Goal: Obtain resource: Obtain resource

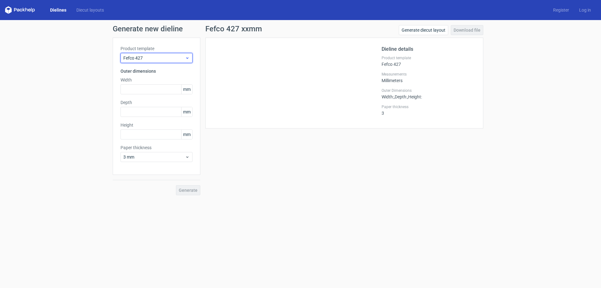
click at [147, 61] on span "Fefco 427" at bounding box center [154, 58] width 62 height 6
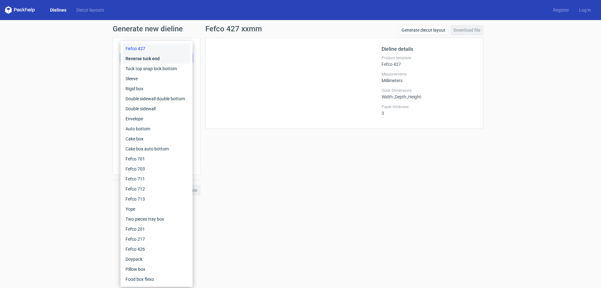
click at [145, 58] on div "Reverse tuck end" at bounding box center [156, 59] width 67 height 10
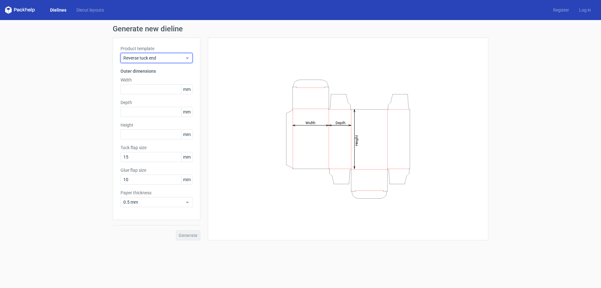
click at [142, 54] on div "Reverse tuck end" at bounding box center [157, 58] width 72 height 10
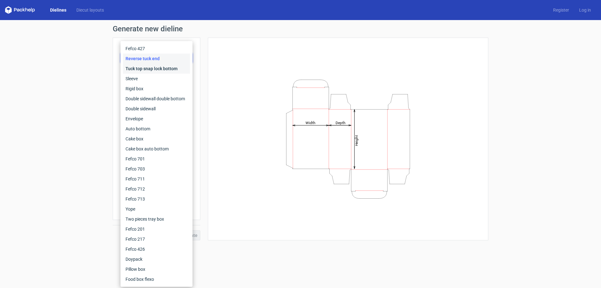
click at [140, 71] on div "Tuck top snap lock bottom" at bounding box center [156, 69] width 67 height 10
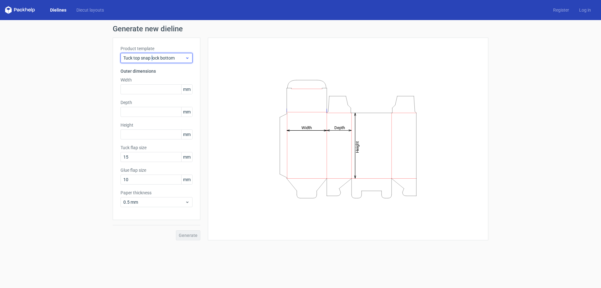
click at [152, 56] on span "Tuck top snap lock bottom" at bounding box center [154, 58] width 62 height 6
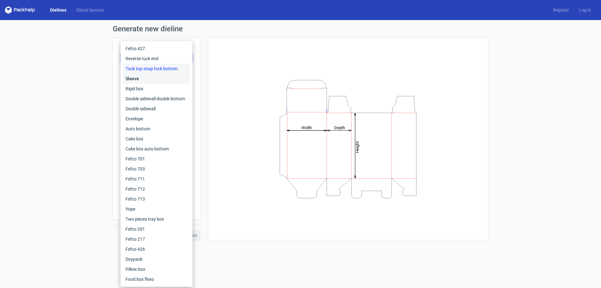
click at [145, 79] on div "Sleeve" at bounding box center [156, 79] width 67 height 10
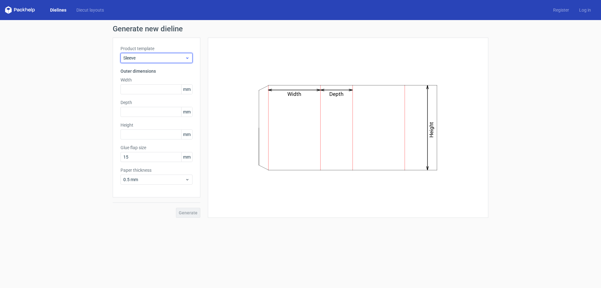
click at [151, 57] on span "Sleeve" at bounding box center [154, 58] width 62 height 6
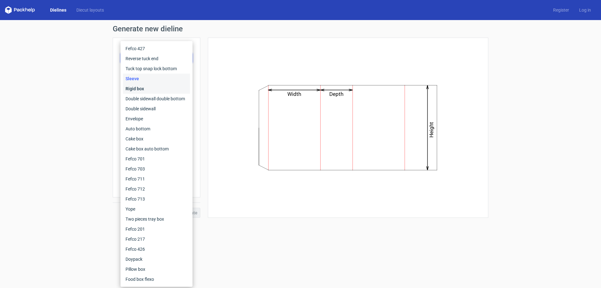
click at [149, 87] on div "Rigid box" at bounding box center [156, 89] width 67 height 10
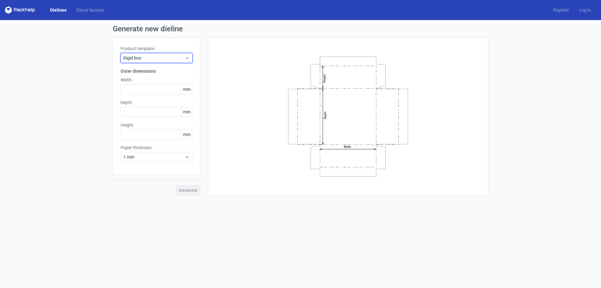
click at [153, 59] on span "Rigid box" at bounding box center [154, 58] width 62 height 6
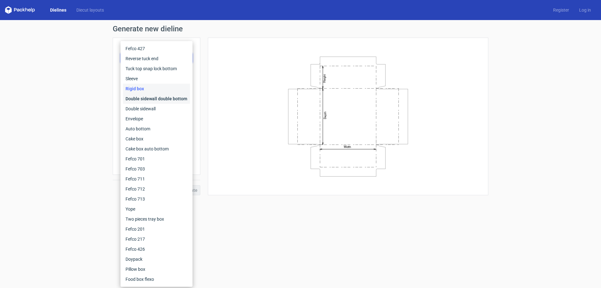
click at [150, 97] on div "Double sidewall double bottom" at bounding box center [156, 99] width 67 height 10
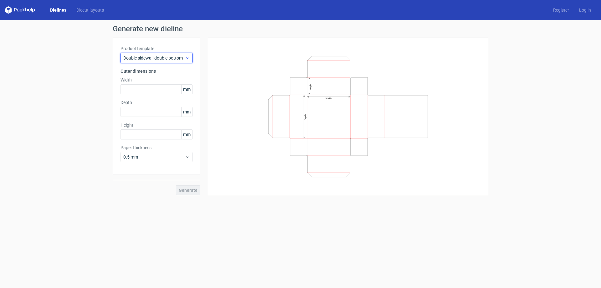
click at [154, 62] on div "Double sidewall double bottom" at bounding box center [157, 58] width 72 height 10
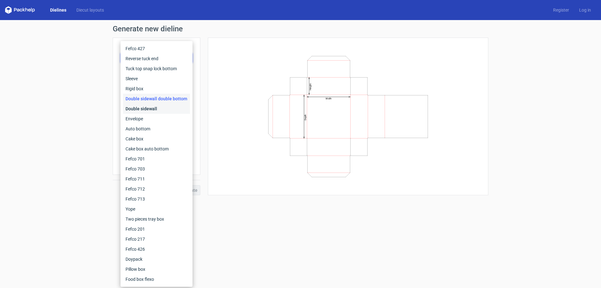
click at [150, 110] on div "Double sidewall" at bounding box center [156, 109] width 67 height 10
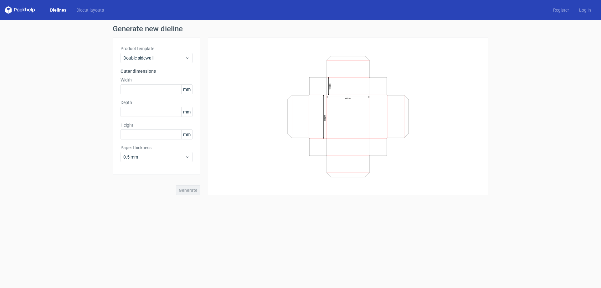
click at [154, 64] on div "Product template Double sidewall Outer dimensions Width mm Depth mm Height mm P…" at bounding box center [157, 106] width 88 height 137
click at [155, 61] on div "Double sidewall" at bounding box center [157, 58] width 72 height 10
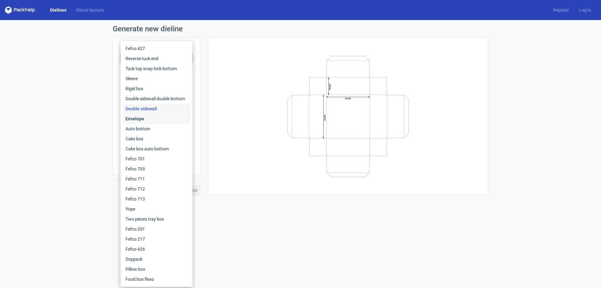
click at [150, 115] on div "Envelope" at bounding box center [156, 119] width 67 height 10
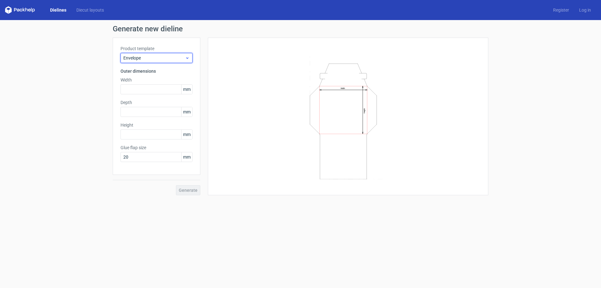
click at [152, 57] on span "Envelope" at bounding box center [154, 58] width 62 height 6
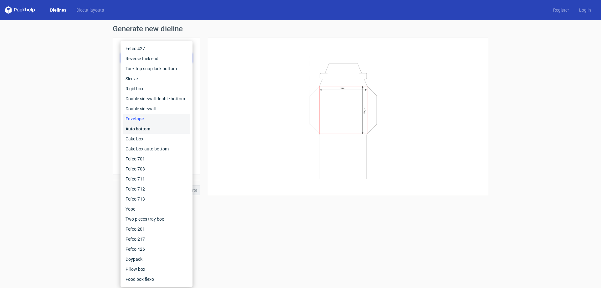
click at [141, 127] on div "Auto bottom" at bounding box center [156, 129] width 67 height 10
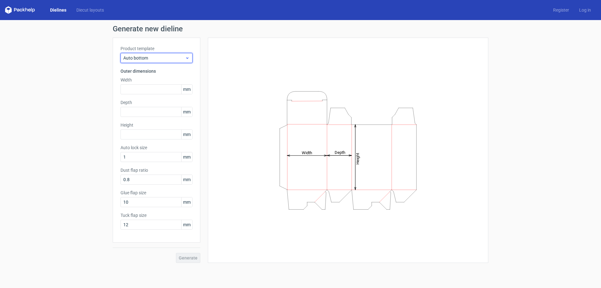
click at [146, 61] on span "Auto bottom" at bounding box center [154, 58] width 62 height 6
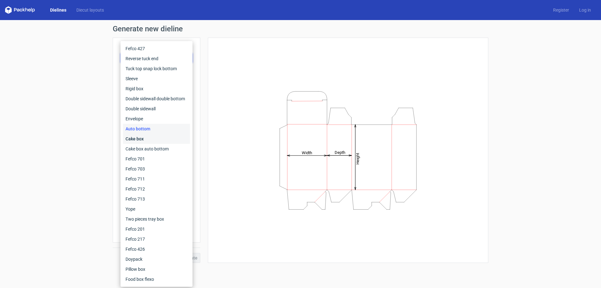
click at [142, 139] on div "Cake box" at bounding box center [156, 139] width 67 height 10
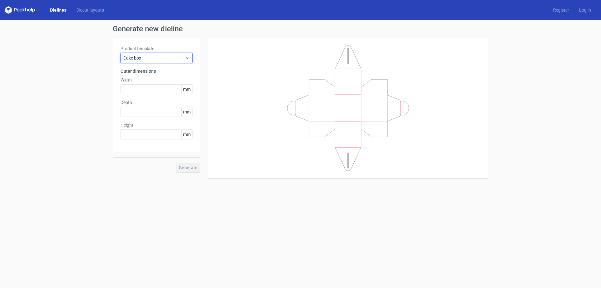
click at [167, 56] on span "Cake box" at bounding box center [154, 58] width 62 height 6
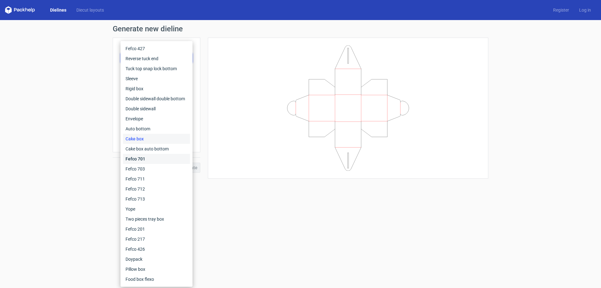
click at [134, 160] on div "Fefco 701" at bounding box center [156, 159] width 67 height 10
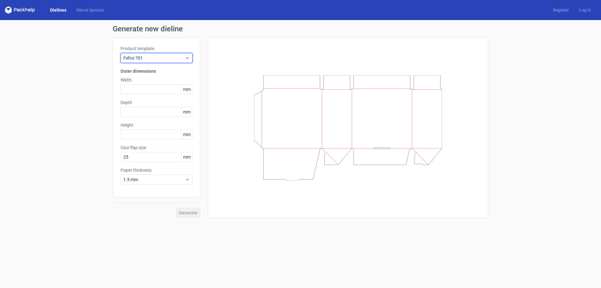
click at [155, 58] on span "Fefco 701" at bounding box center [154, 58] width 62 height 6
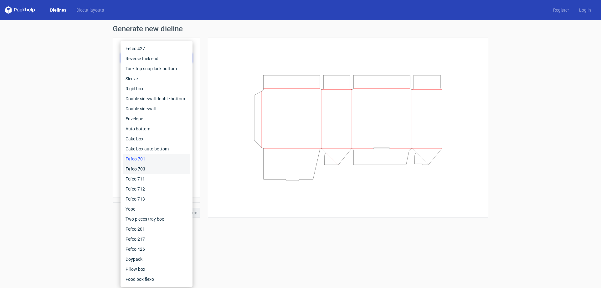
click at [140, 169] on div "Fefco 703" at bounding box center [156, 169] width 67 height 10
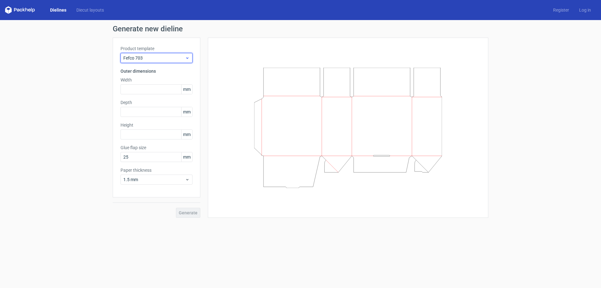
click at [157, 55] on span "Fefco 703" at bounding box center [154, 58] width 62 height 6
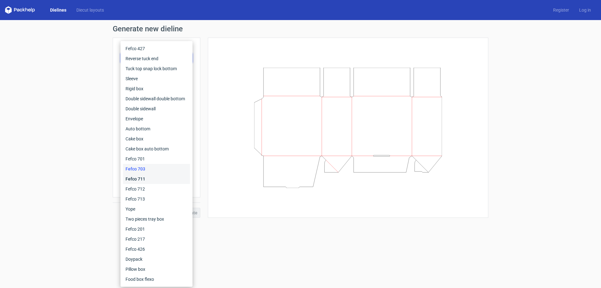
click at [148, 178] on div "Fefco 711" at bounding box center [156, 179] width 67 height 10
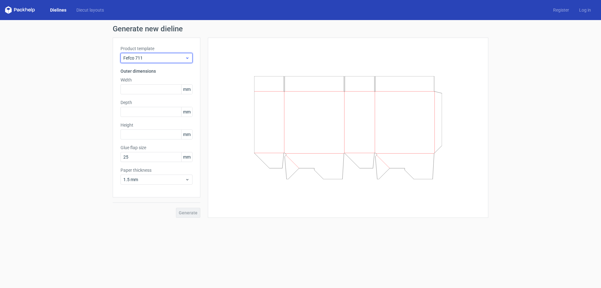
click at [149, 55] on span "Fefco 711" at bounding box center [154, 58] width 62 height 6
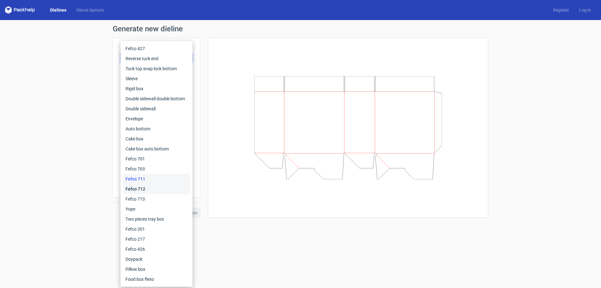
click at [149, 190] on div "Fefco 712" at bounding box center [156, 189] width 67 height 10
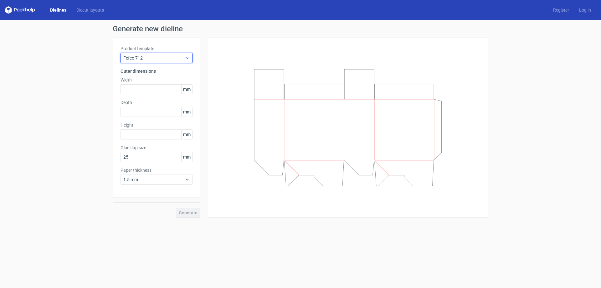
click at [142, 59] on span "Fefco 712" at bounding box center [154, 58] width 62 height 6
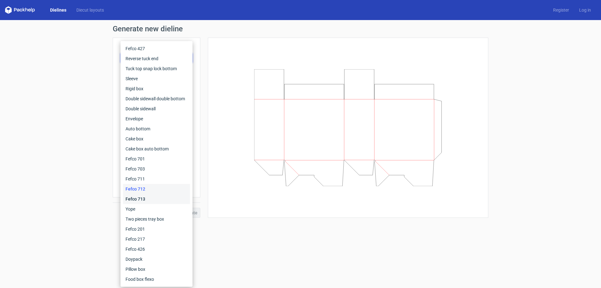
click at [140, 198] on div "Fefco 713" at bounding box center [156, 199] width 67 height 10
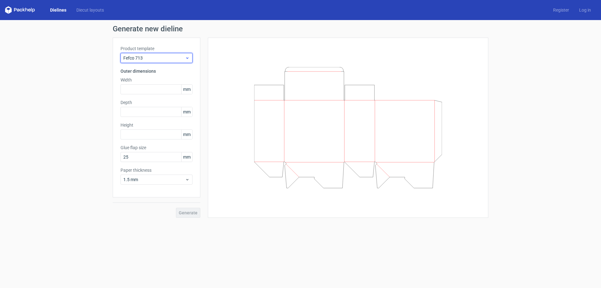
click at [138, 56] on span "Fefco 713" at bounding box center [154, 58] width 62 height 6
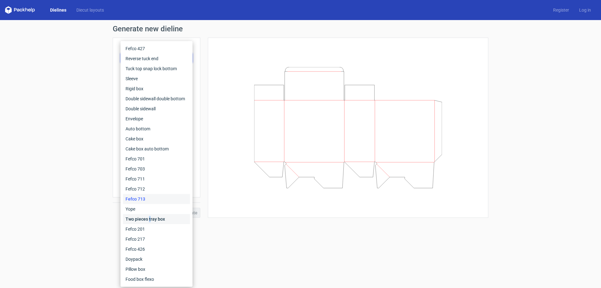
click at [150, 220] on div "Two pieces tray box" at bounding box center [156, 219] width 67 height 10
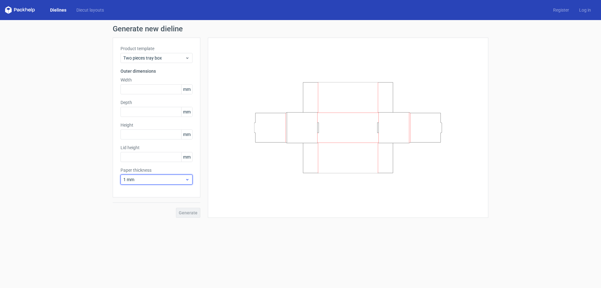
click at [184, 177] on span "1 mm" at bounding box center [154, 179] width 62 height 6
click at [153, 244] on div "4 mm" at bounding box center [156, 243] width 67 height 10
drag, startPoint x: 138, startPoint y: 137, endPoint x: 63, endPoint y: 137, distance: 75.8
click at [66, 137] on div "Generate new dieline Product template Two pieces tray box Outer dimensions Widt…" at bounding box center [300, 121] width 601 height 203
type input "150"
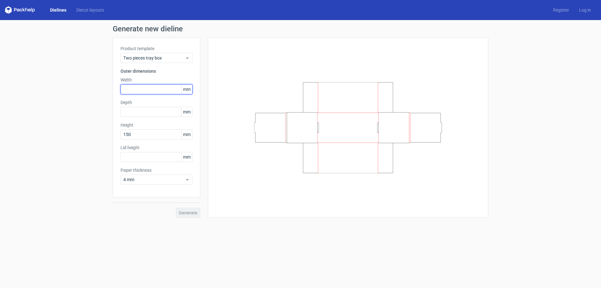
drag, startPoint x: 134, startPoint y: 85, endPoint x: 83, endPoint y: 76, distance: 51.7
click at [90, 78] on div "Generate new dieline Product template Two pieces tray box Outer dimensions Widt…" at bounding box center [300, 121] width 601 height 203
type input "600"
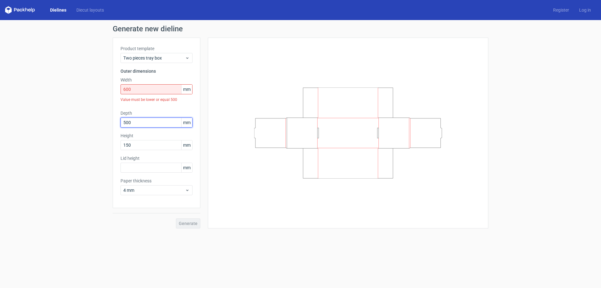
drag, startPoint x: 149, startPoint y: 125, endPoint x: 15, endPoint y: 106, distance: 135.3
click at [20, 106] on div "Generate new dieline Product template Two pieces tray box Outer dimensions Widt…" at bounding box center [300, 126] width 601 height 213
type input "400"
drag, startPoint x: 161, startPoint y: 87, endPoint x: 49, endPoint y: 83, distance: 112.5
click at [49, 83] on div "Generate new dieline Product template Two pieces tray box Outer dimensions Widt…" at bounding box center [300, 126] width 601 height 213
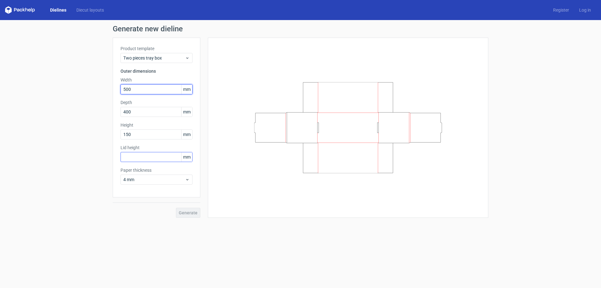
type input "500"
click at [165, 156] on input "text" at bounding box center [157, 157] width 72 height 10
type input "150"
click at [192, 209] on button "Generate" at bounding box center [188, 213] width 24 height 10
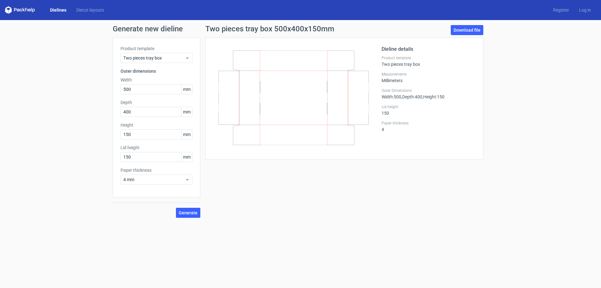
click at [472, 22] on div "Generate new dieline Product template Two pieces tray box Outer dimensions Widt…" at bounding box center [300, 121] width 601 height 203
click at [474, 27] on link "Download file" at bounding box center [467, 30] width 33 height 10
click at [477, 30] on link "Download file" at bounding box center [467, 30] width 33 height 10
click at [472, 32] on link "Download file" at bounding box center [467, 30] width 33 height 10
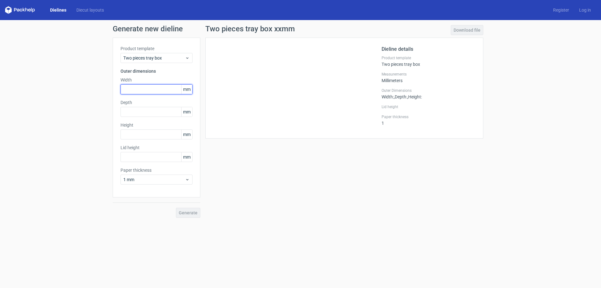
click at [140, 89] on input "text" at bounding box center [157, 89] width 72 height 10
click at [170, 62] on div "Two pieces tray box" at bounding box center [157, 58] width 72 height 10
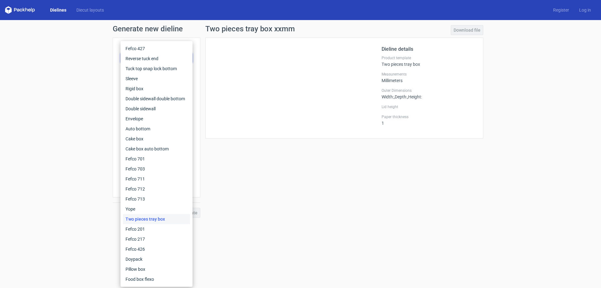
click at [168, 215] on div "Two pieces tray box" at bounding box center [156, 219] width 67 height 10
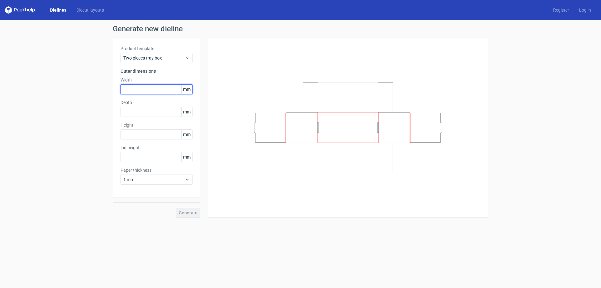
click at [147, 87] on input "text" at bounding box center [157, 89] width 72 height 10
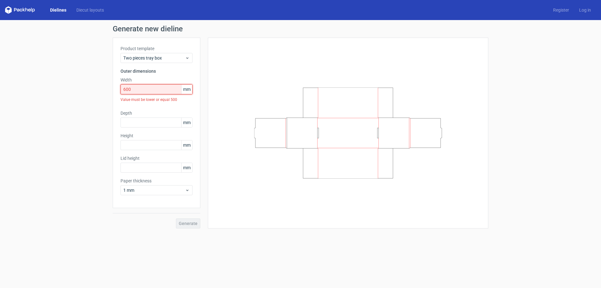
drag, startPoint x: 150, startPoint y: 88, endPoint x: -5, endPoint y: 56, distance: 158.2
click at [0, 56] on html "Dielines Diecut layouts Register Log in Generate new dieline Product template T…" at bounding box center [300, 144] width 601 height 288
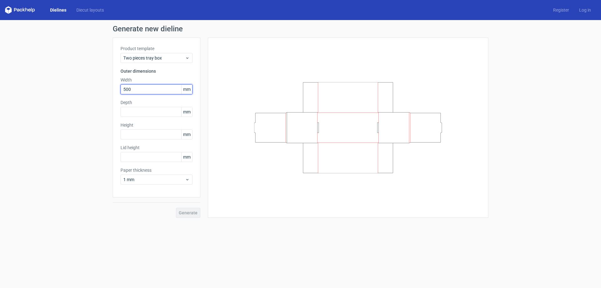
type input "500"
type input "5"
type input "3"
type input "400"
type input "150"
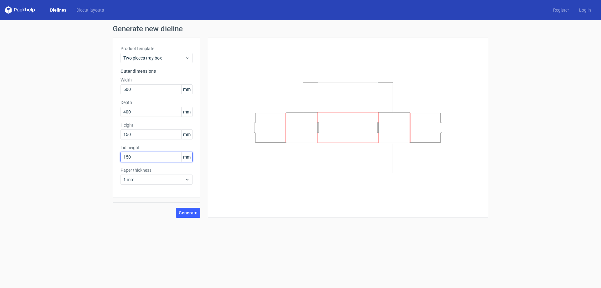
type input "150"
click at [164, 207] on div "Generate" at bounding box center [157, 207] width 88 height 20
click at [162, 179] on span "1 mm" at bounding box center [154, 179] width 62 height 6
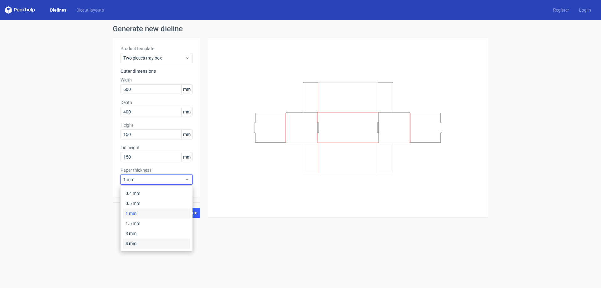
click at [147, 245] on div "4 mm" at bounding box center [156, 243] width 67 height 10
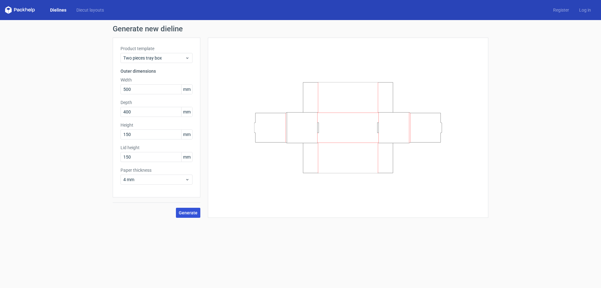
click at [190, 214] on span "Generate" at bounding box center [188, 212] width 19 height 4
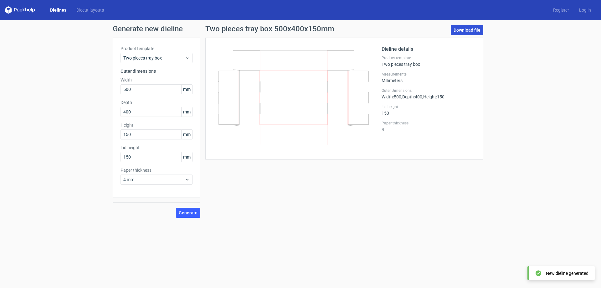
click at [458, 32] on link "Download file" at bounding box center [467, 30] width 33 height 10
click at [75, 86] on div "Generate new dieline Product template Two pieces tray box Outer dimensions Widt…" at bounding box center [300, 121] width 601 height 203
type input "300"
type input "200"
click at [179, 213] on button "Generate" at bounding box center [188, 213] width 24 height 10
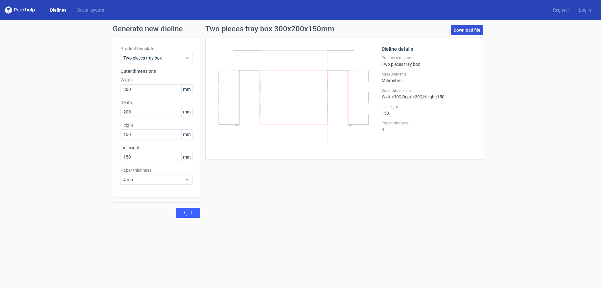
click at [466, 33] on link "Download file" at bounding box center [467, 30] width 33 height 10
click at [21, 9] on icon at bounding box center [21, 10] width 3 height 3
click at [7, 11] on polygon at bounding box center [6, 10] width 3 height 5
click at [7, 7] on icon at bounding box center [8, 7] width 6 height 3
click at [56, 12] on link "Dielines" at bounding box center [58, 10] width 26 height 6
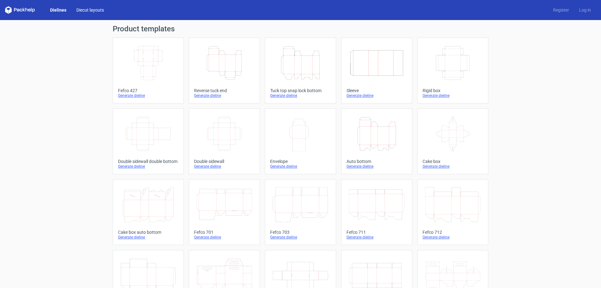
click at [101, 9] on link "Diecut layouts" at bounding box center [90, 10] width 38 height 6
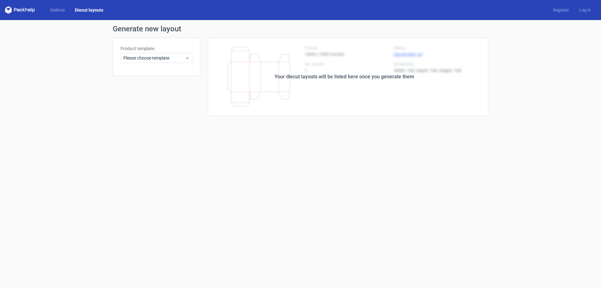
click at [70, 6] on div "Dielines Diecut layouts" at bounding box center [56, 10] width 103 height 8
click at [63, 10] on link "Dielines" at bounding box center [57, 10] width 25 height 6
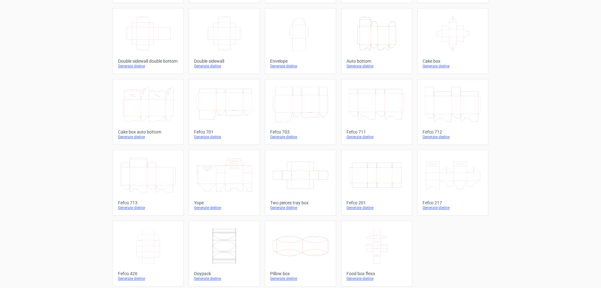
scroll to position [104, 0]
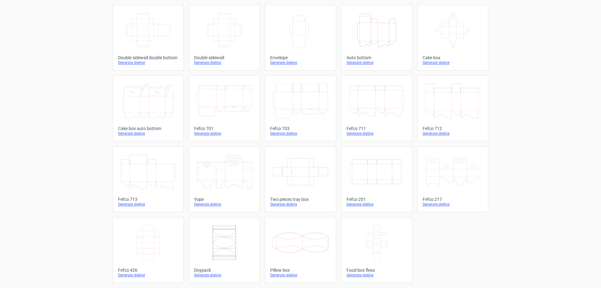
click at [286, 204] on div "Generate dieline" at bounding box center [300, 204] width 60 height 5
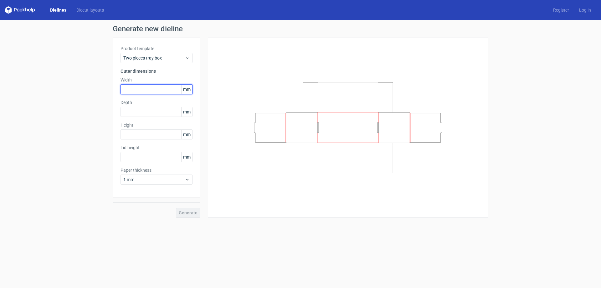
drag, startPoint x: 117, startPoint y: 85, endPoint x: 37, endPoint y: 84, distance: 79.8
click at [39, 84] on div "Generate new dieline Product template Two pieces tray box Outer dimensions Widt…" at bounding box center [300, 121] width 601 height 203
type input "300"
type input "200"
type input "150"
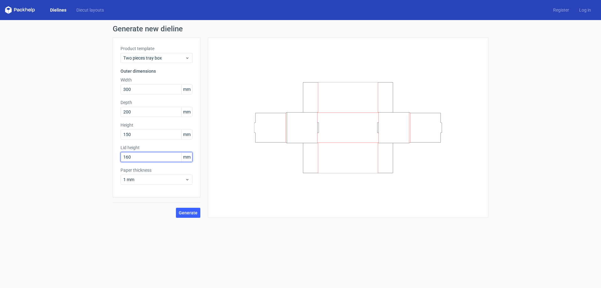
click at [0, 138] on html "Dielines Diecut layouts Register Log in Generate new dieline Product template T…" at bounding box center [300, 144] width 601 height 288
type input "120"
click at [156, 183] on div "1 mm" at bounding box center [157, 179] width 72 height 10
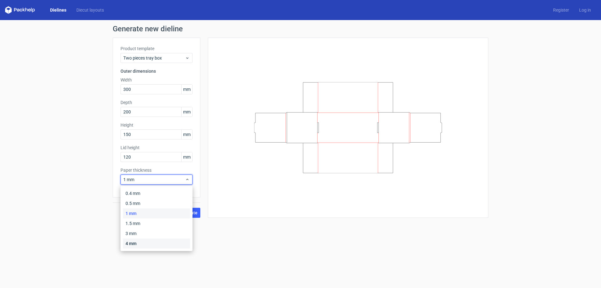
click at [155, 240] on div "4 mm" at bounding box center [156, 243] width 67 height 10
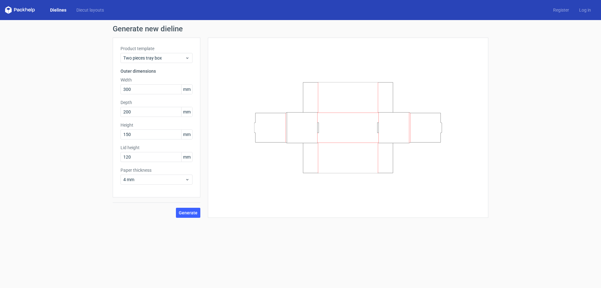
click at [146, 173] on div "Paper thickness 4 mm" at bounding box center [157, 176] width 72 height 18
click at [144, 177] on span "4 mm" at bounding box center [154, 179] width 62 height 6
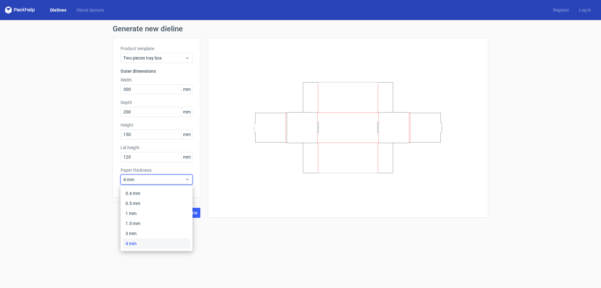
click at [213, 228] on form "Generate new dieline Product template Two pieces tray box Outer dimensions Widt…" at bounding box center [300, 154] width 601 height 268
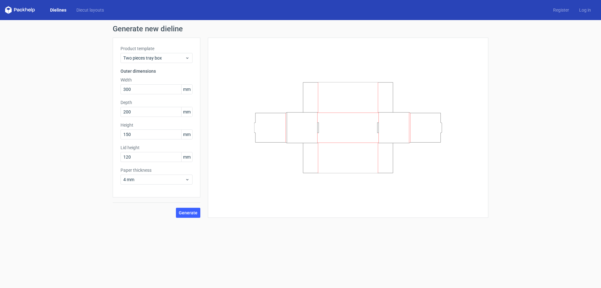
click at [195, 207] on div "Generate" at bounding box center [157, 207] width 88 height 20
click at [194, 209] on button "Generate" at bounding box center [188, 213] width 24 height 10
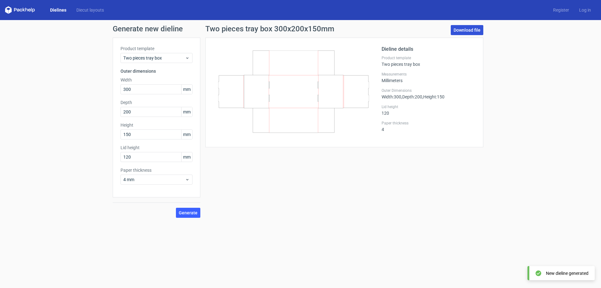
click at [465, 29] on link "Download file" at bounding box center [467, 30] width 33 height 10
click at [262, 240] on form "Generate new dieline Product template Two pieces tray box Outer dimensions Widt…" at bounding box center [300, 154] width 601 height 268
drag, startPoint x: 514, startPoint y: 1, endPoint x: 194, endPoint y: 261, distance: 412.9
click at [194, 261] on form "Generate new dieline Product template Two pieces tray box Outer dimensions Widt…" at bounding box center [300, 154] width 601 height 268
click at [142, 181] on span "4 mm" at bounding box center [154, 179] width 62 height 6
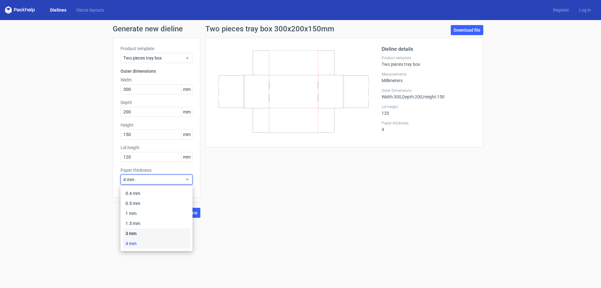
click at [135, 235] on div "3 mm" at bounding box center [156, 233] width 67 height 10
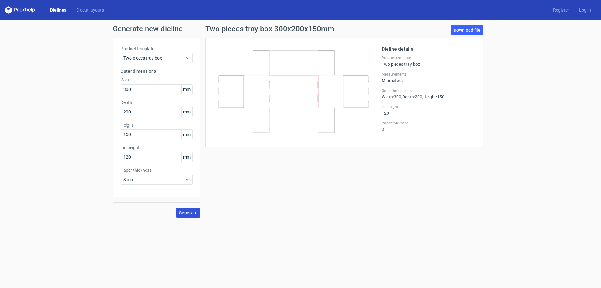
click at [183, 212] on span "Generate" at bounding box center [188, 212] width 19 height 4
click at [463, 31] on link "Download file" at bounding box center [467, 30] width 33 height 10
click at [440, 207] on div "Two pieces tray box 300x200x150mm Download file 200x150x50 Dieline details Prod…" at bounding box center [344, 121] width 288 height 193
